Goal: Task Accomplishment & Management: Complete application form

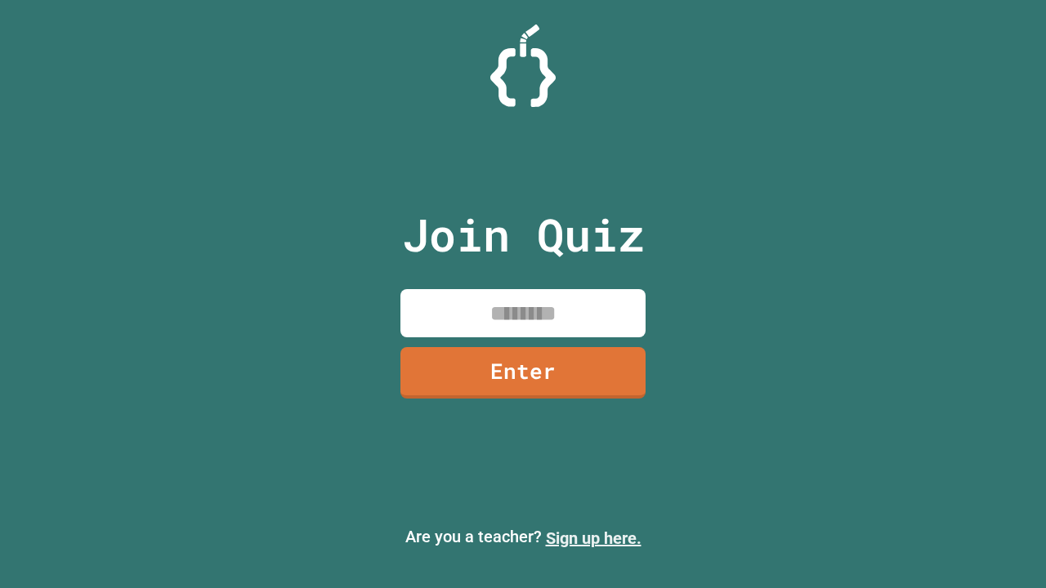
click at [593, 539] on link "Sign up here." at bounding box center [594, 539] width 96 height 20
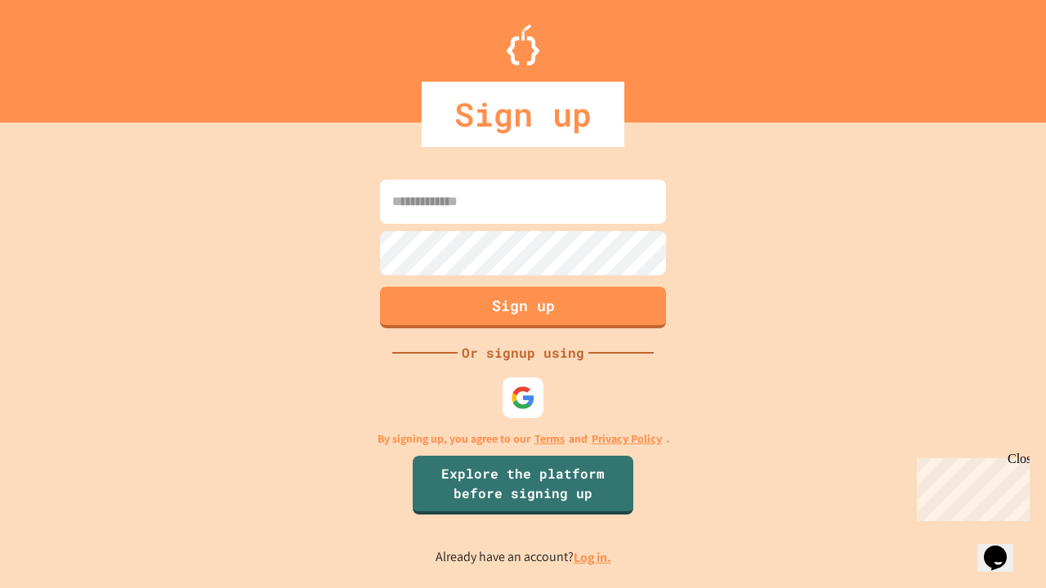
click at [593, 557] on link "Log in." at bounding box center [593, 557] width 38 height 17
